Goal: Check status: Check status

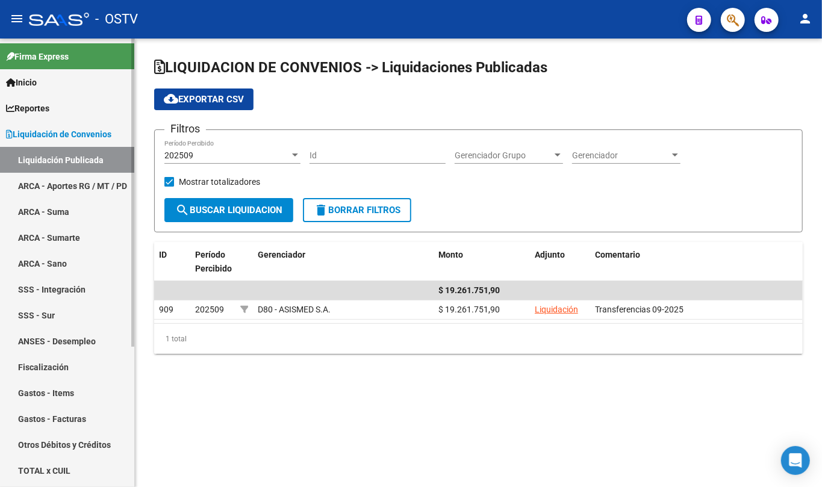
click at [70, 121] on link "Liquidación de Convenios" at bounding box center [67, 134] width 134 height 26
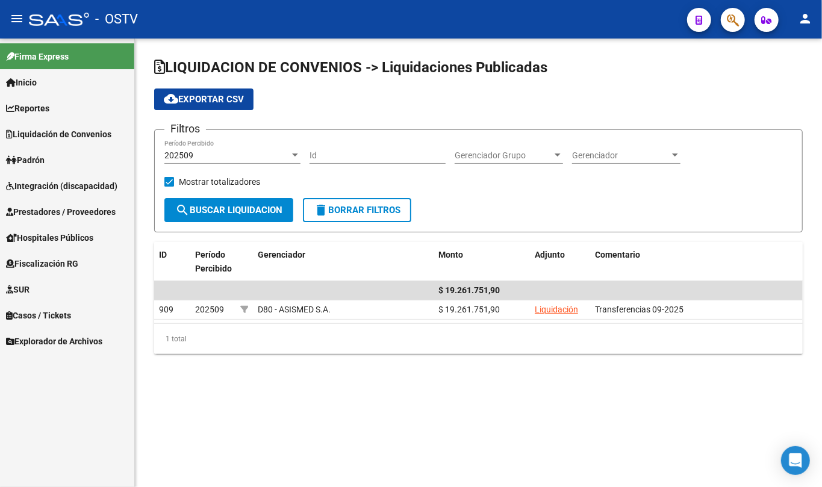
click at [54, 153] on link "Padrón" at bounding box center [67, 160] width 134 height 26
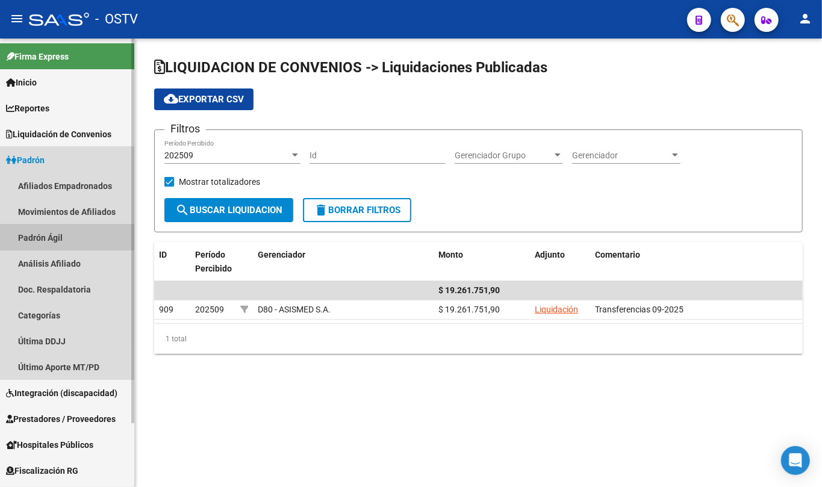
drag, startPoint x: 63, startPoint y: 236, endPoint x: 131, endPoint y: 222, distance: 69.5
click at [64, 236] on link "Padrón Ágil" at bounding box center [67, 238] width 134 height 26
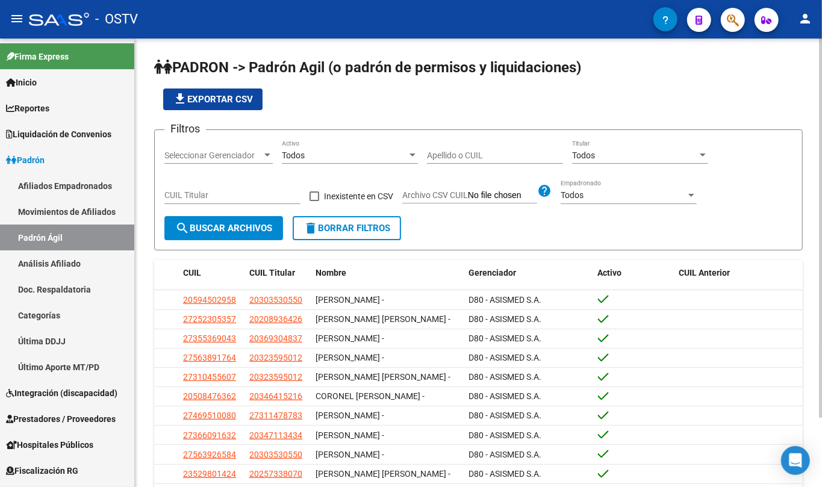
click at [506, 159] on input "Apellido o CUIL" at bounding box center [495, 155] width 136 height 10
paste input "34973632"
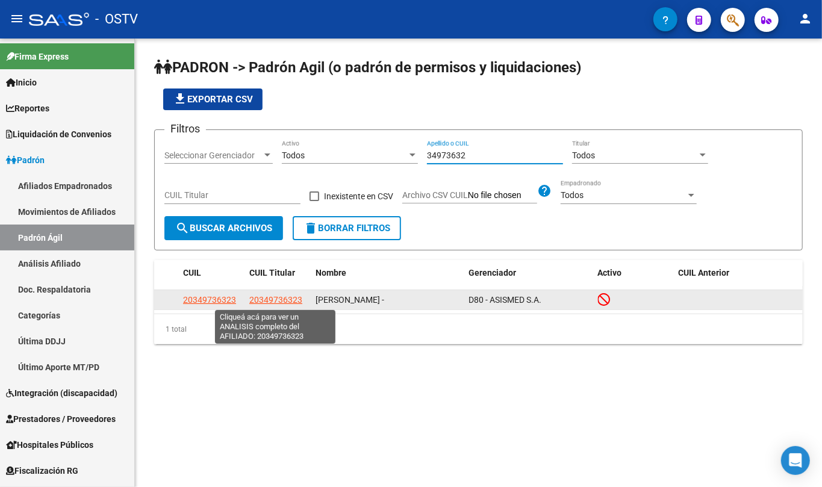
type input "34973632"
click at [256, 301] on span "20349736323" at bounding box center [275, 300] width 53 height 10
